Goal: Task Accomplishment & Management: Manage account settings

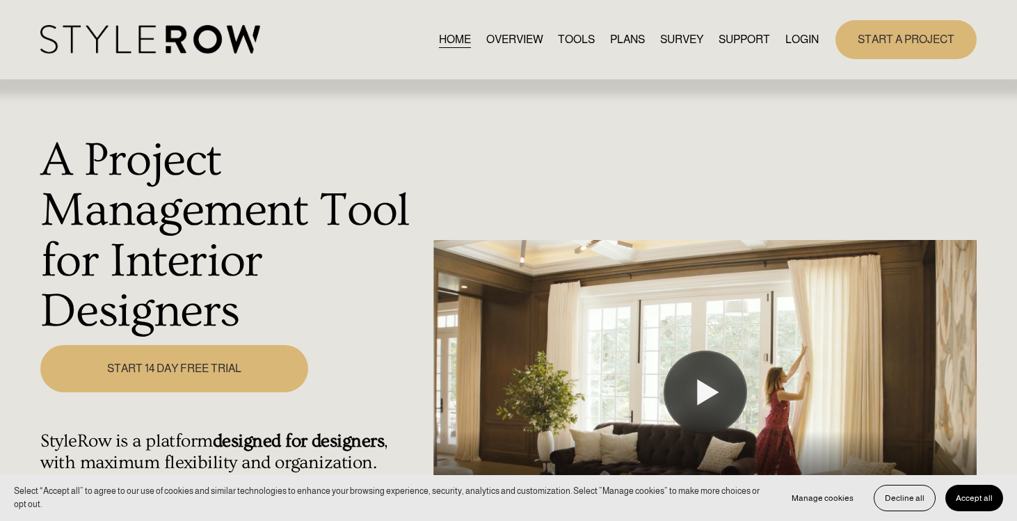
click at [799, 35] on link "LOGIN" at bounding box center [801, 39] width 33 height 19
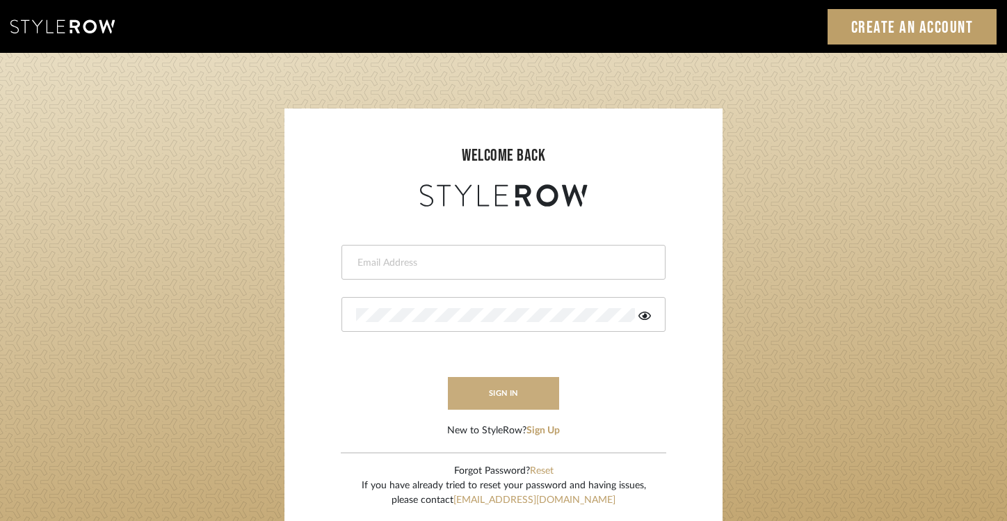
type input "Ross.davis@alairhomes.com"
click at [507, 394] on button "sign in" at bounding box center [503, 393] width 111 height 33
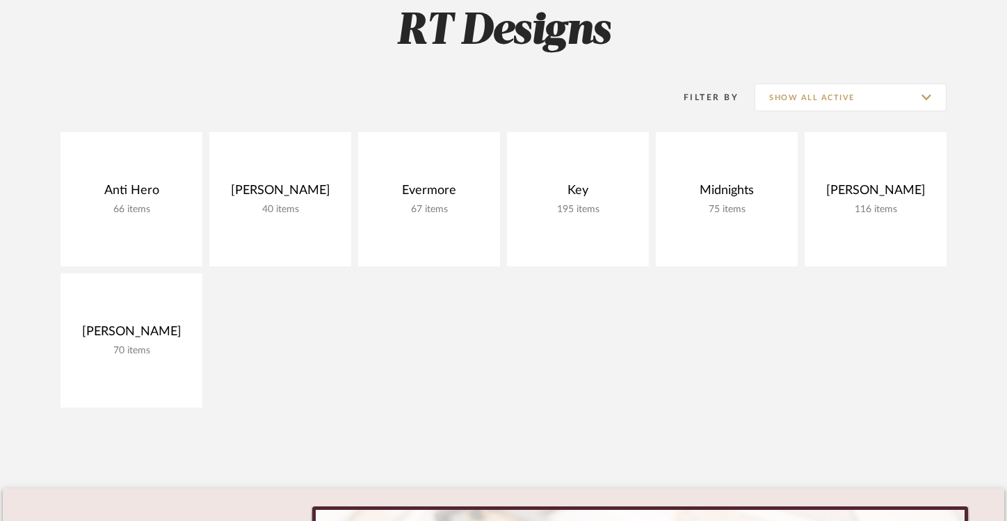
scroll to position [214, 0]
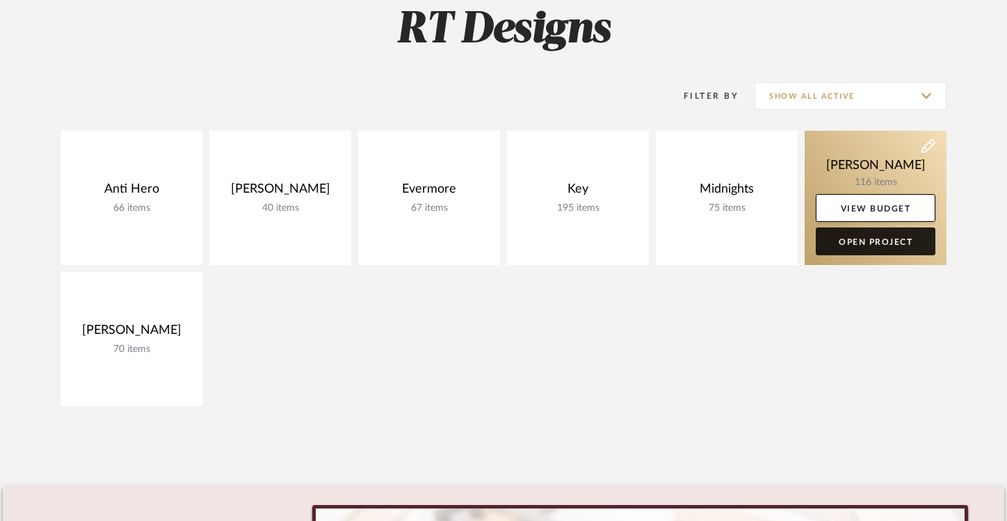
click at [868, 243] on link "Open Project" at bounding box center [876, 241] width 120 height 28
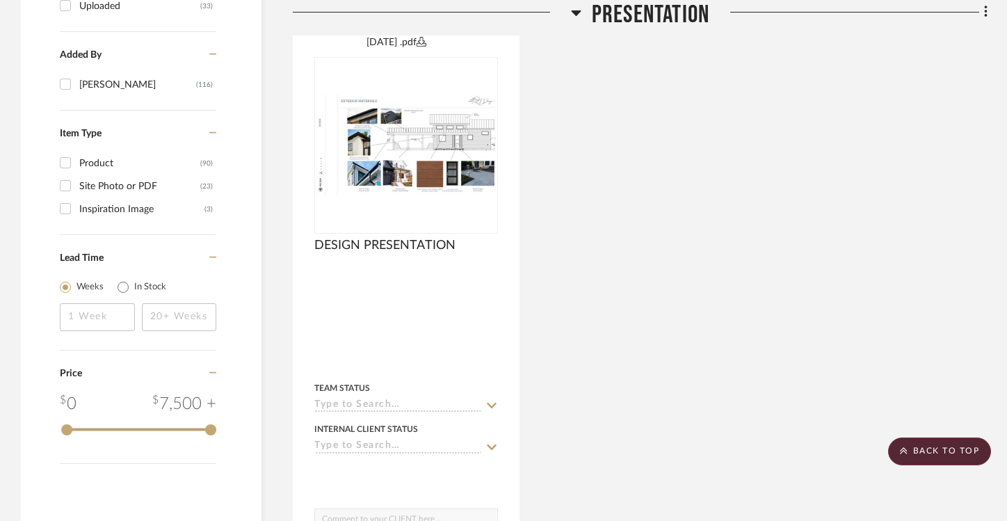
scroll to position [1714, 0]
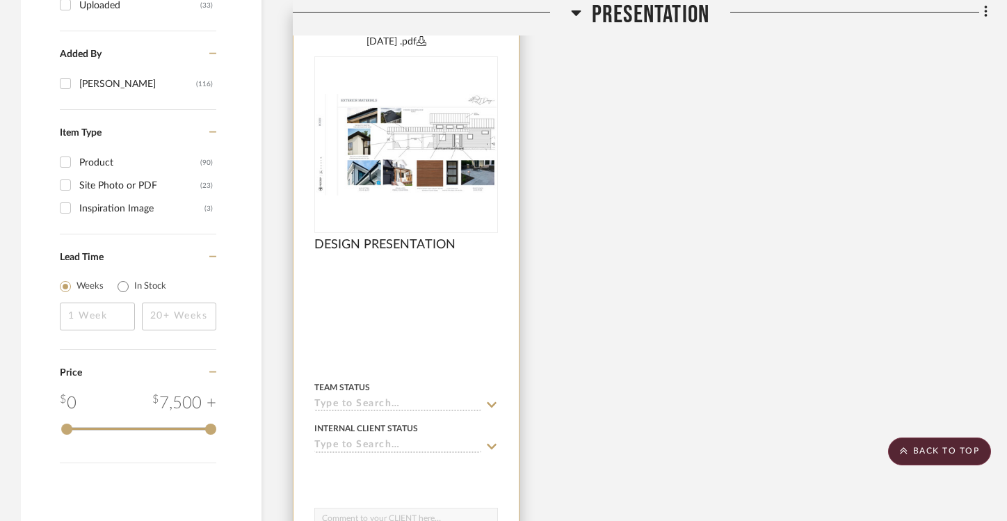
click at [0, 0] on img at bounding box center [0, 0] width 0 height 0
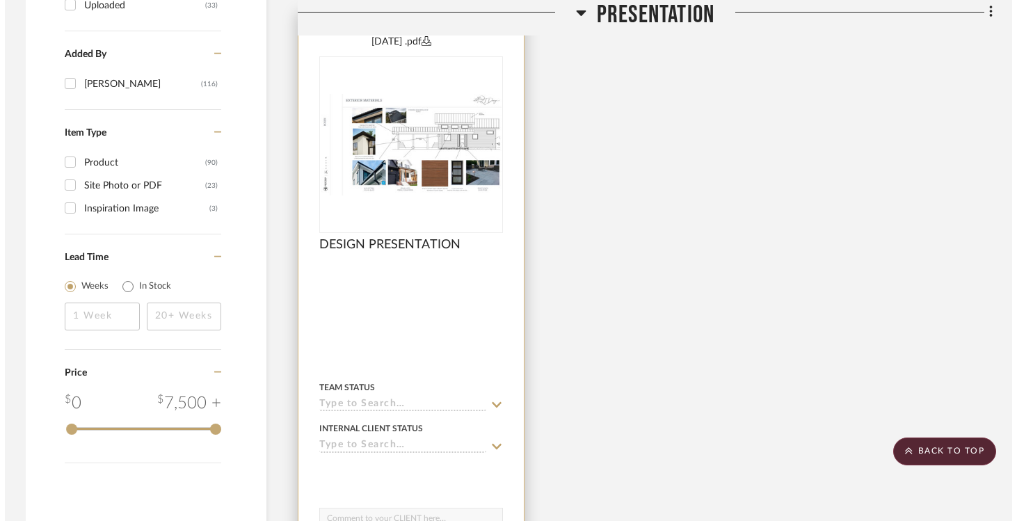
scroll to position [0, 0]
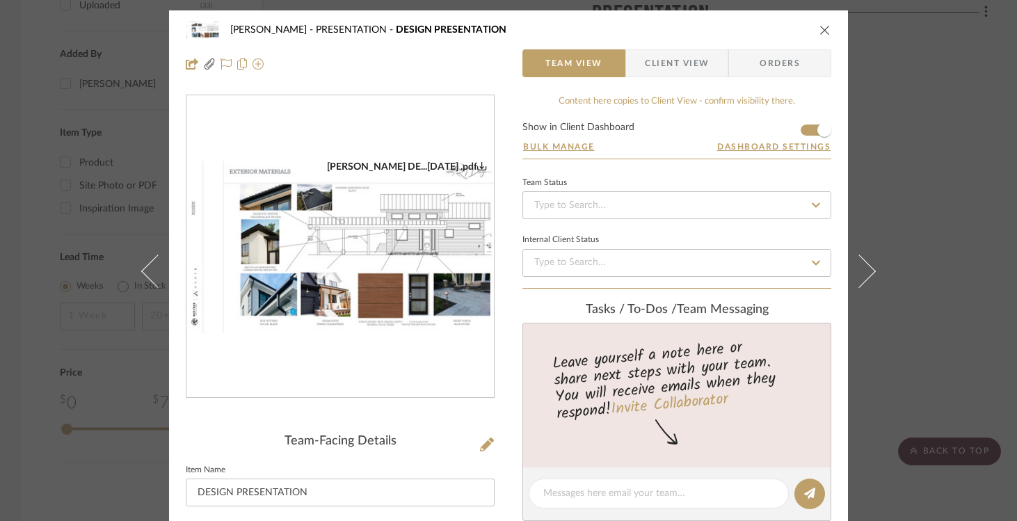
click at [912, 150] on div "Rosen PRESENTATION DESIGN PRESENTATION Team View Client View Orders ROSEN DE...…" at bounding box center [508, 260] width 1017 height 521
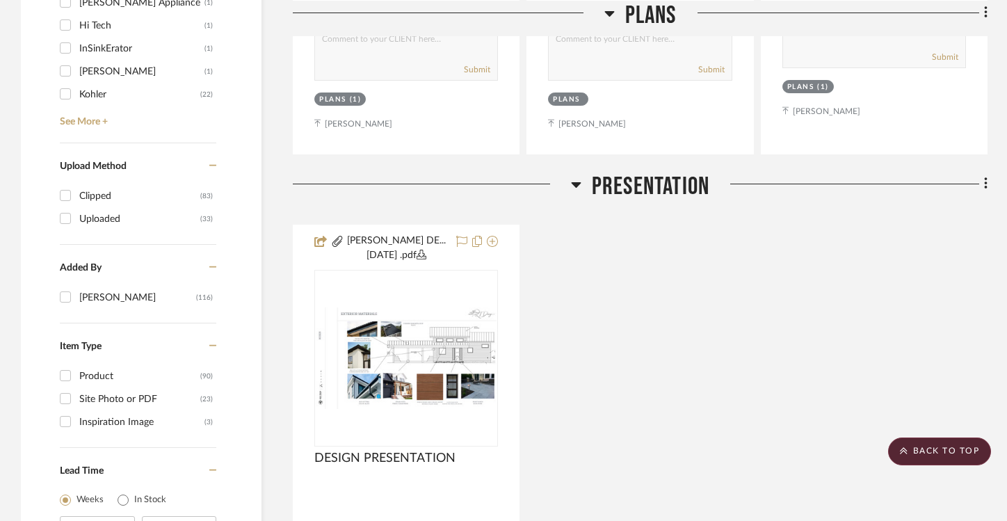
scroll to position [1533, 0]
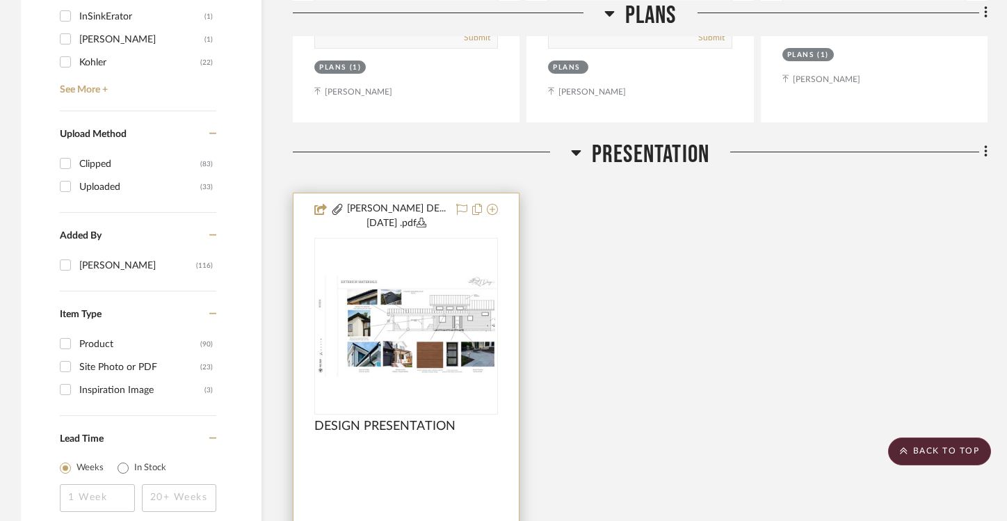
click at [430, 344] on img "0" at bounding box center [406, 326] width 181 height 102
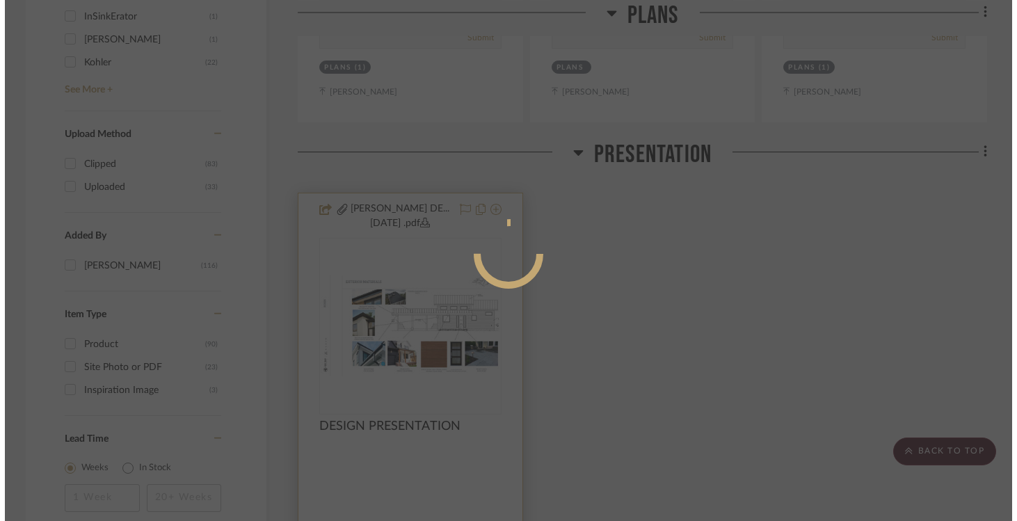
scroll to position [0, 0]
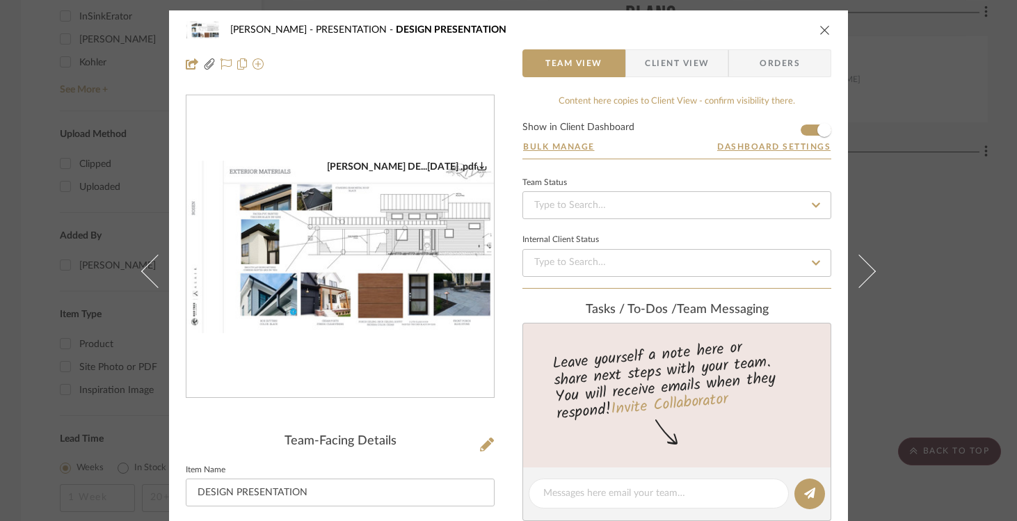
click at [338, 220] on img "0" at bounding box center [339, 247] width 307 height 173
click at [819, 31] on icon "close" at bounding box center [824, 29] width 11 height 11
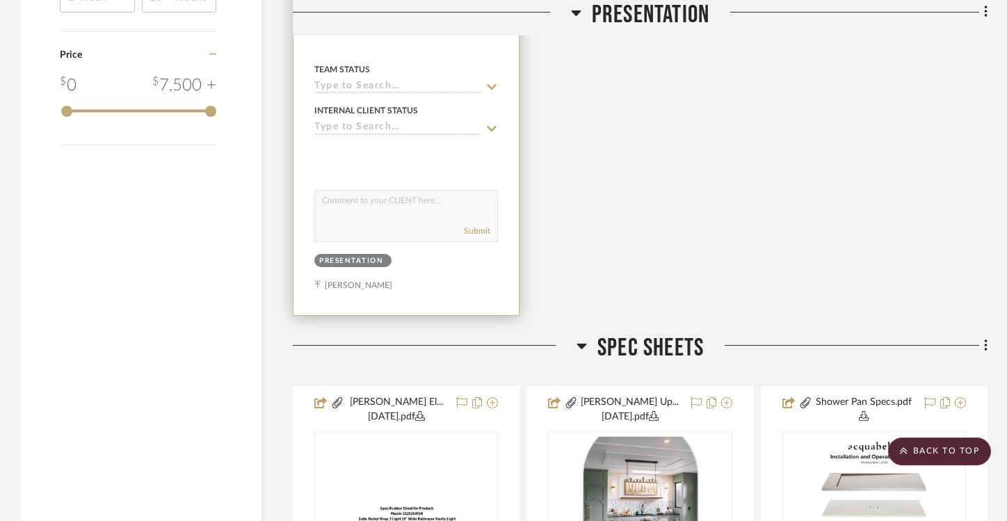
scroll to position [2065, 0]
